Goal: Check status

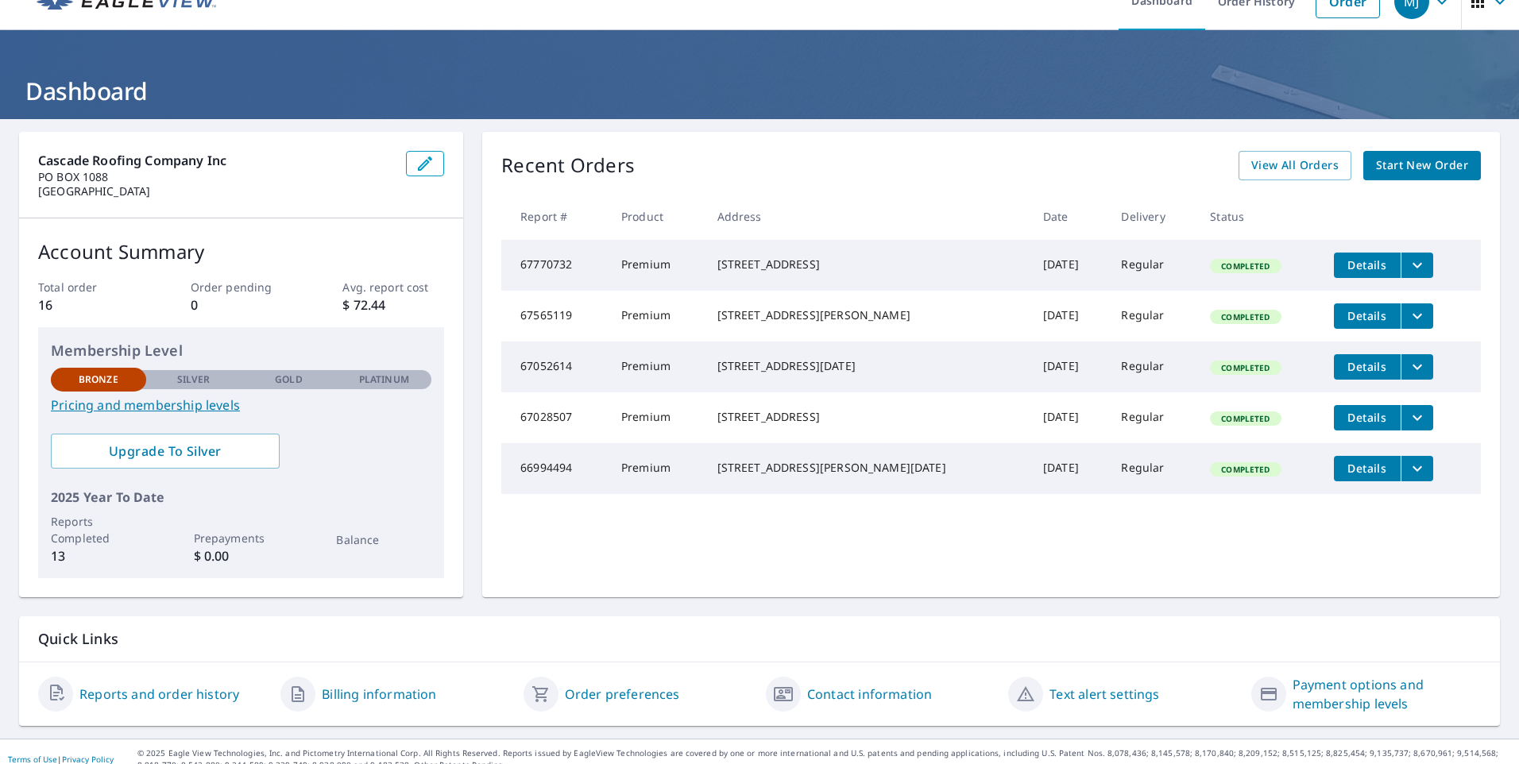
scroll to position [43, 0]
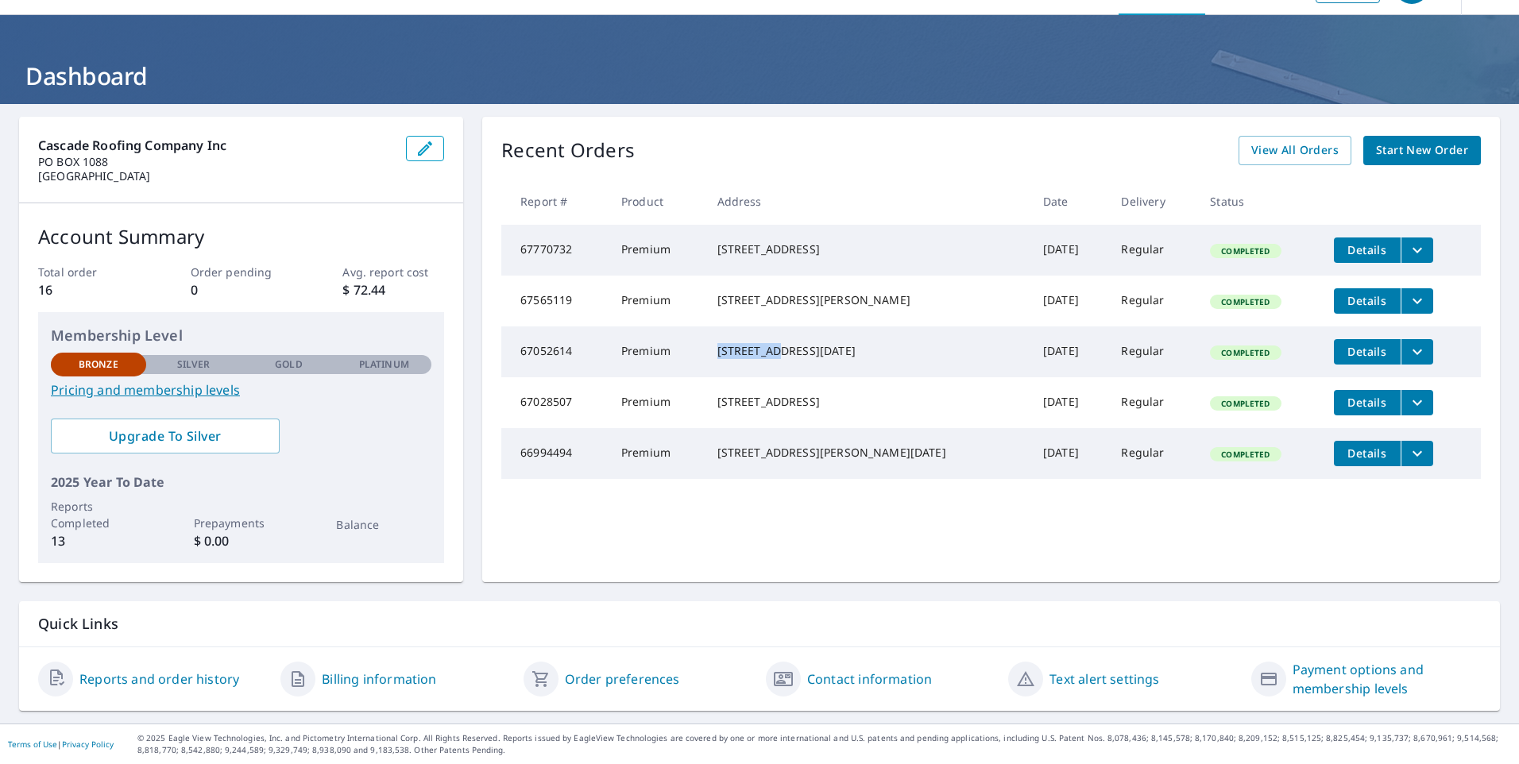
drag, startPoint x: 732, startPoint y: 358, endPoint x: 788, endPoint y: 352, distance: 56.7
click at [788, 352] on div "[STREET_ADDRESS][DATE]" at bounding box center [868, 351] width 300 height 16
click at [780, 339] on td "[STREET_ADDRESS][DATE]" at bounding box center [868, 352] width 326 height 51
drag, startPoint x: 831, startPoint y: 362, endPoint x: 727, endPoint y: 360, distance: 104.1
click at [727, 360] on td "[STREET_ADDRESS][DATE]" at bounding box center [868, 352] width 326 height 51
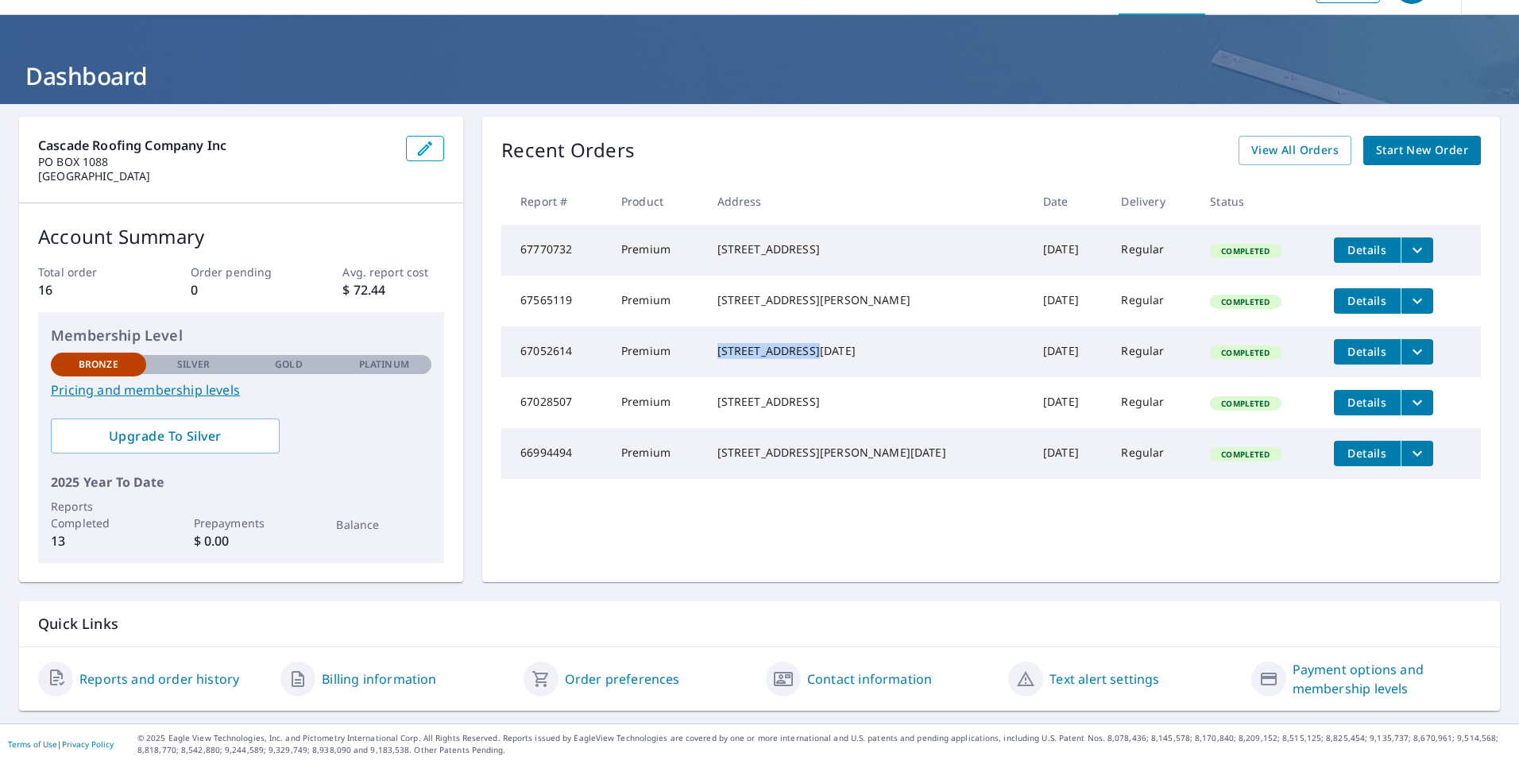
copy div "[STREET_ADDRESS]"
click at [1408, 361] on icon "filesDropdownBtn-67052614" at bounding box center [1417, 352] width 19 height 19
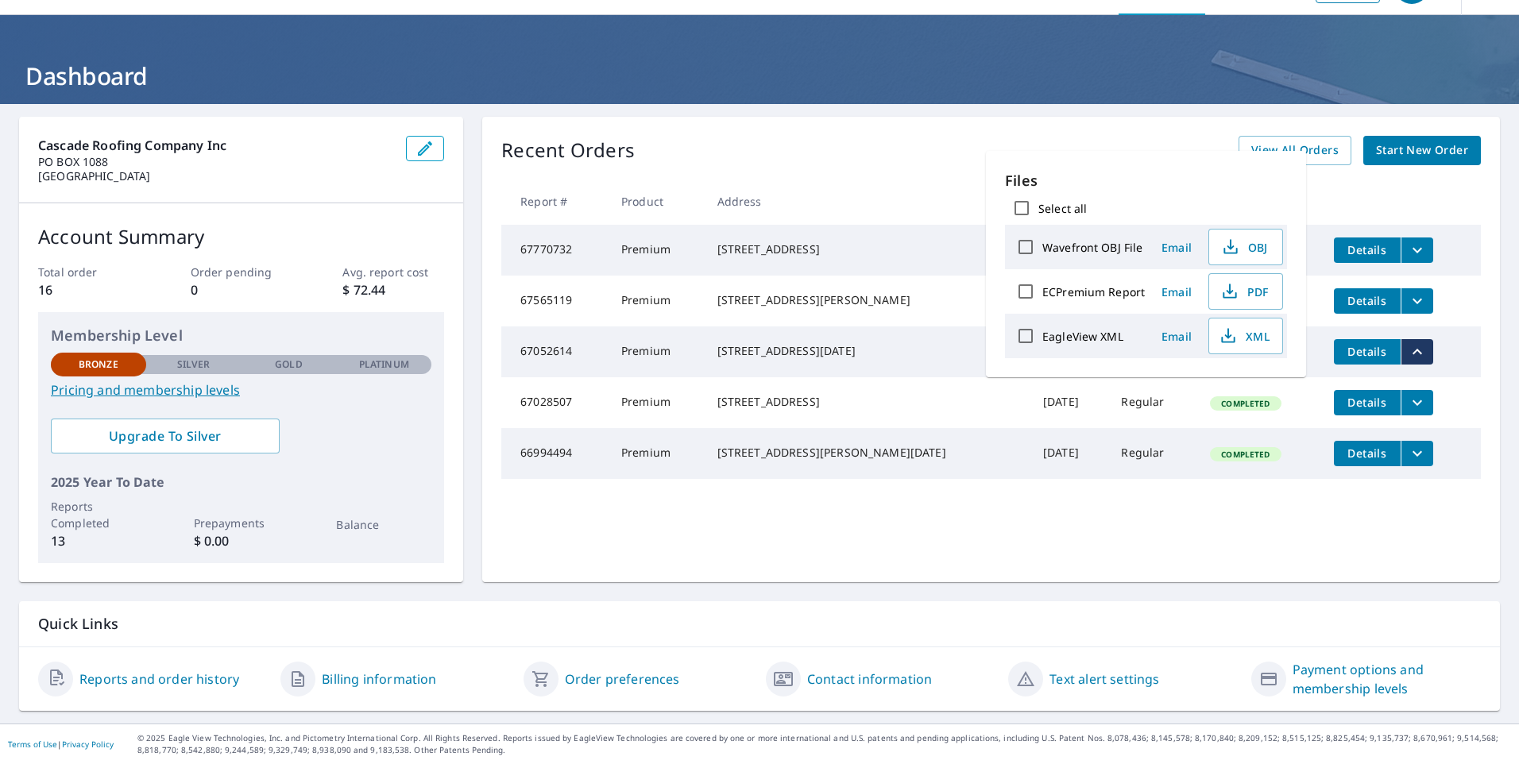
click at [1454, 366] on td "Details" at bounding box center [1402, 352] width 160 height 51
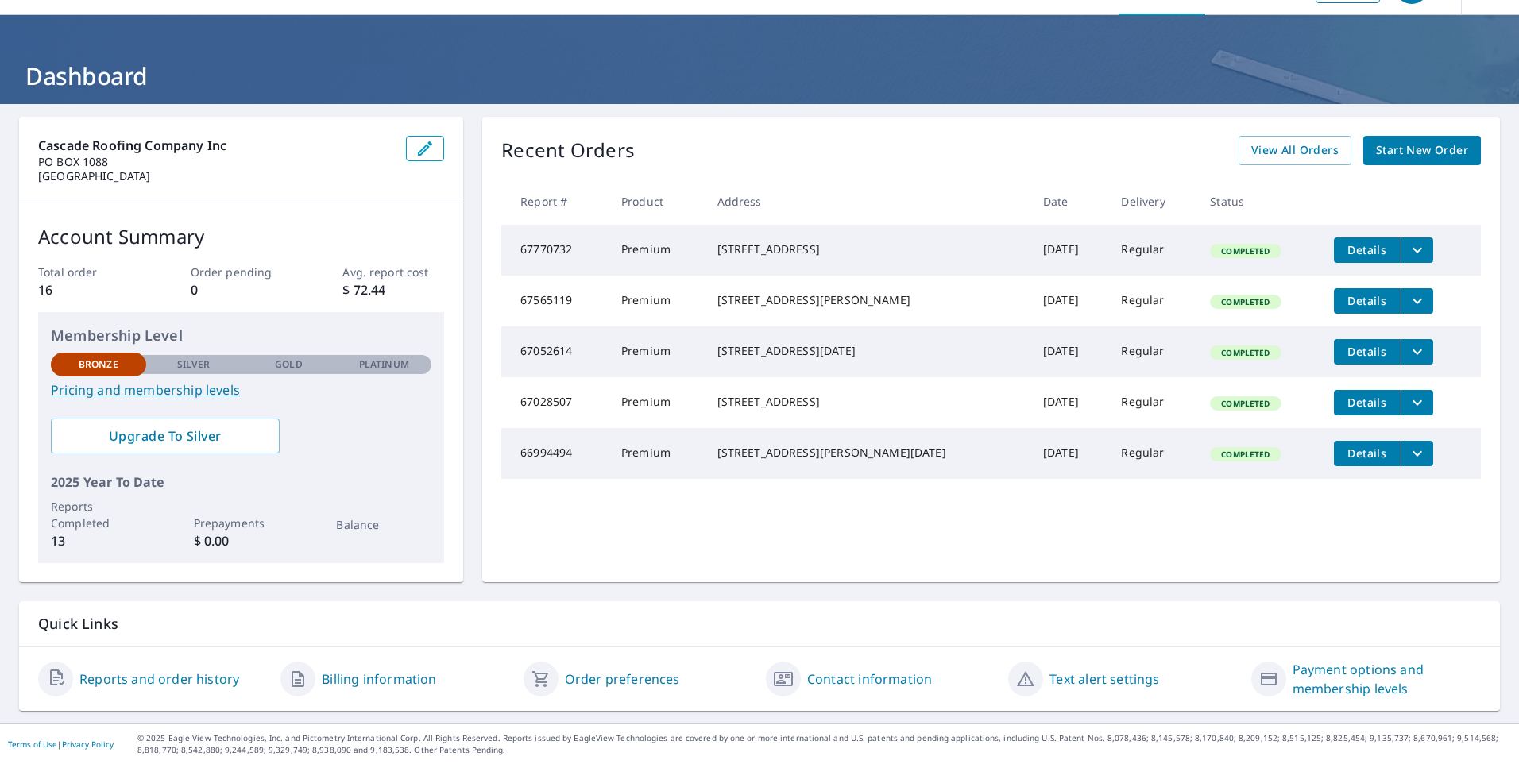
click at [1044, 377] on td "[DATE]" at bounding box center [1070, 352] width 79 height 51
click at [743, 358] on div "[STREET_ADDRESS][DATE]" at bounding box center [868, 351] width 300 height 16
click at [1344, 359] on span "Details" at bounding box center [1368, 351] width 48 height 15
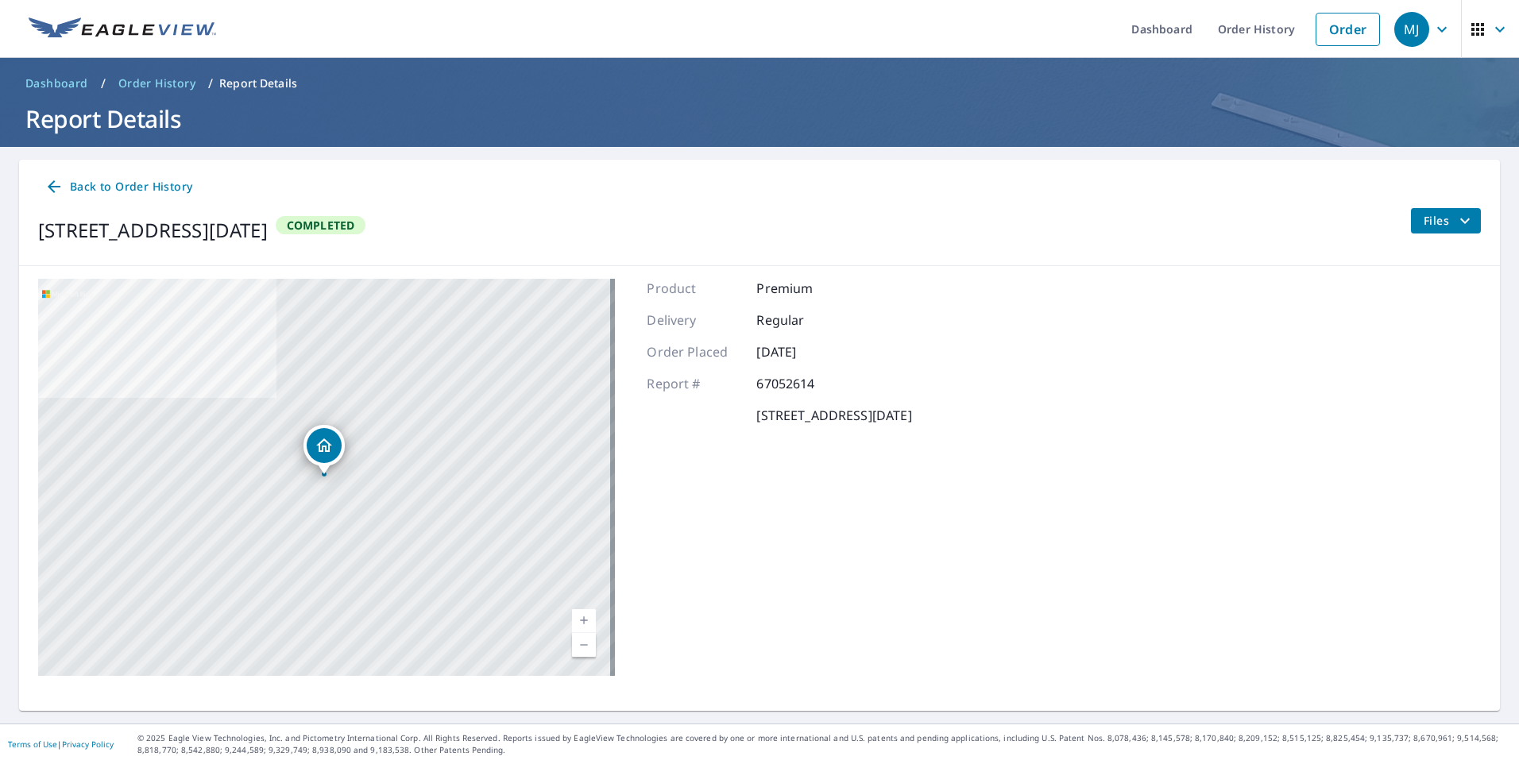
drag, startPoint x: 1227, startPoint y: 25, endPoint x: 1233, endPoint y: 58, distance: 33.8
click at [1227, 25] on link "Order History" at bounding box center [1257, 29] width 103 height 58
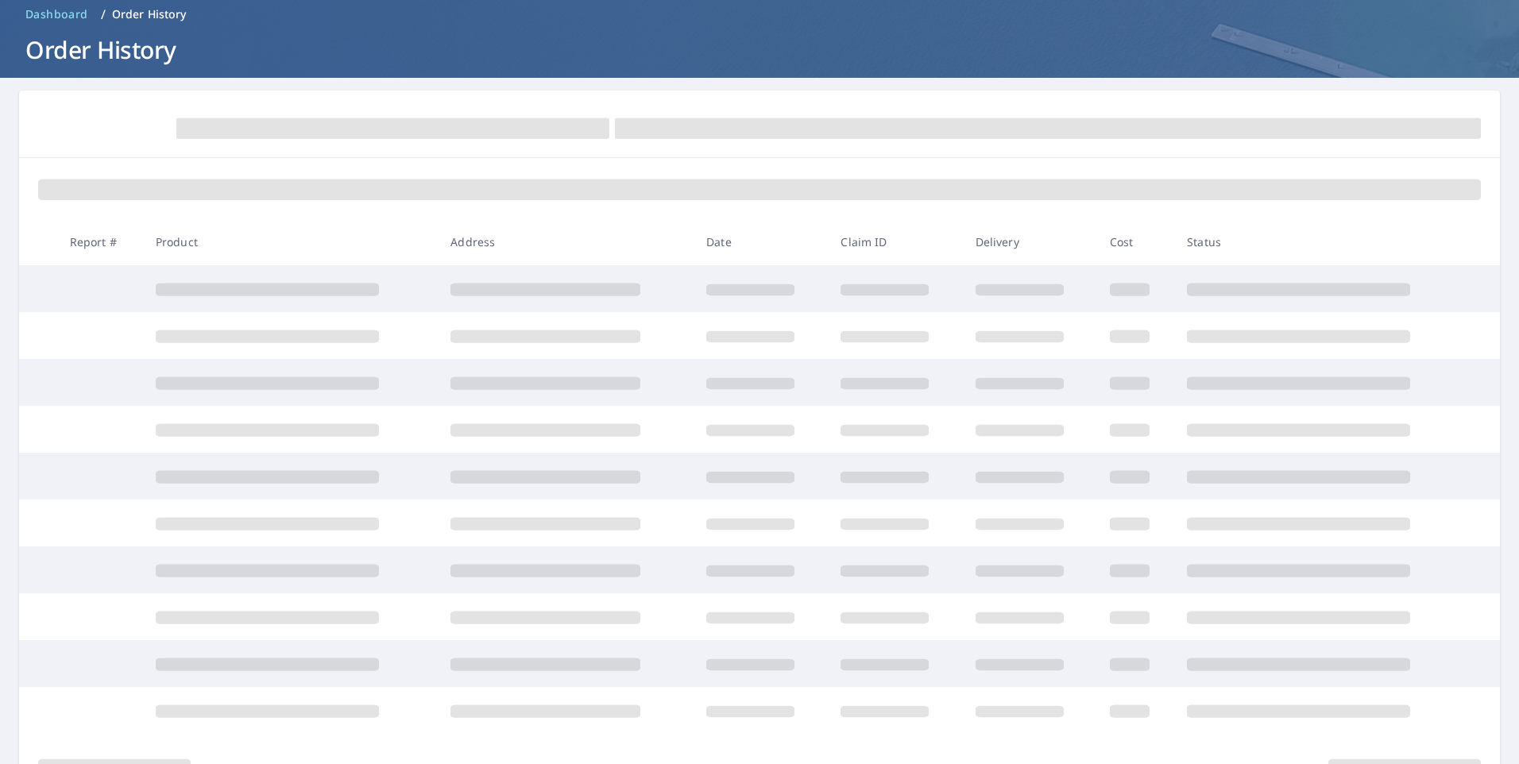
scroll to position [156, 0]
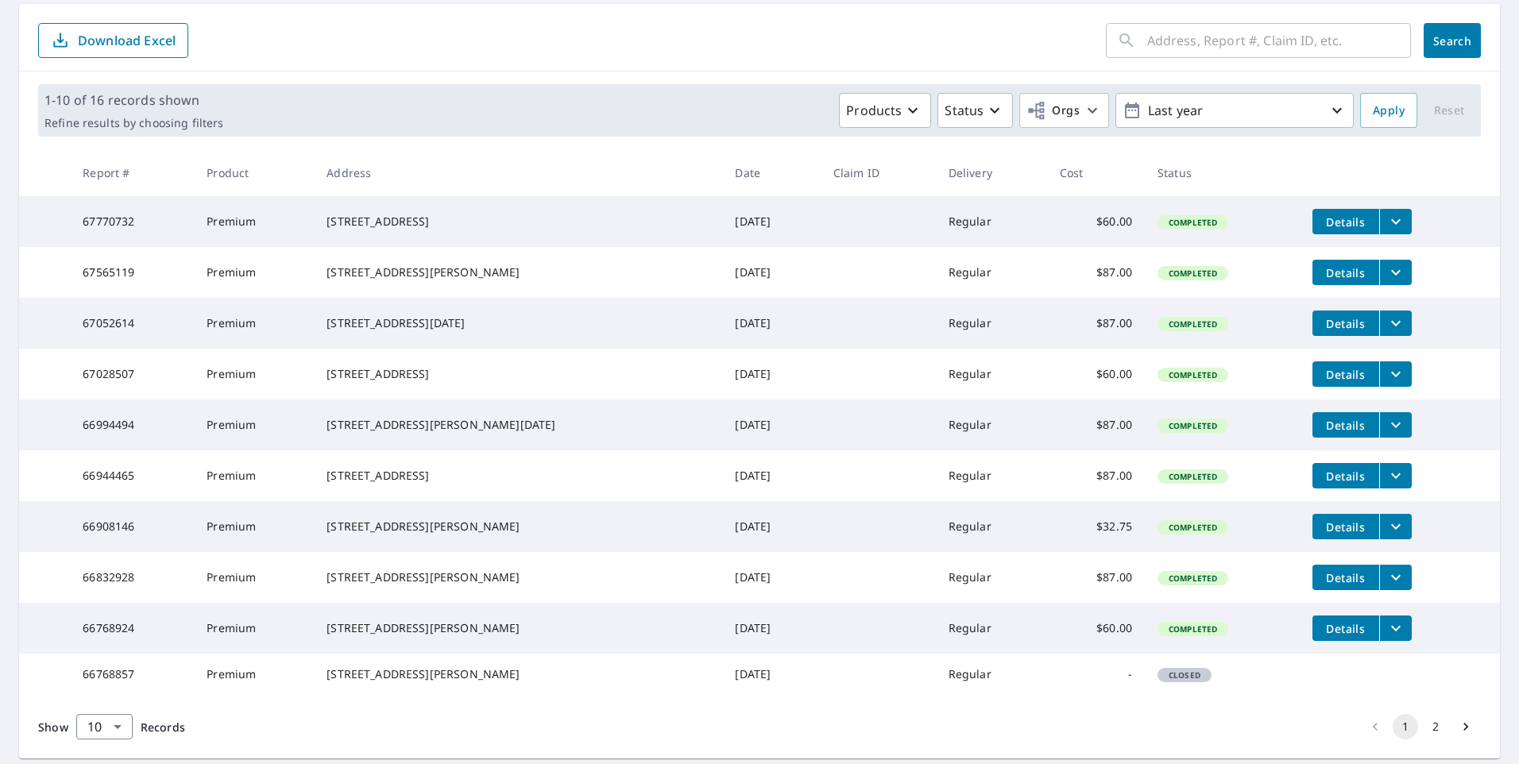
click at [722, 349] on td "[DATE]" at bounding box center [771, 323] width 98 height 51
drag, startPoint x: 425, startPoint y: 275, endPoint x: 336, endPoint y: 279, distance: 89.1
click at [336, 279] on td "[STREET_ADDRESS][PERSON_NAME]" at bounding box center [518, 272] width 408 height 51
copy div "[STREET_ADDRESS]"
